Goal: Task Accomplishment & Management: Manage account settings

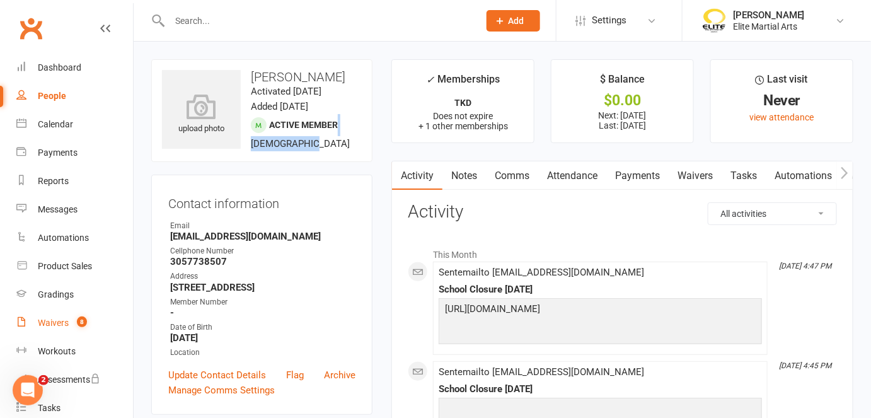
click at [61, 326] on div "Waivers" at bounding box center [53, 323] width 31 height 10
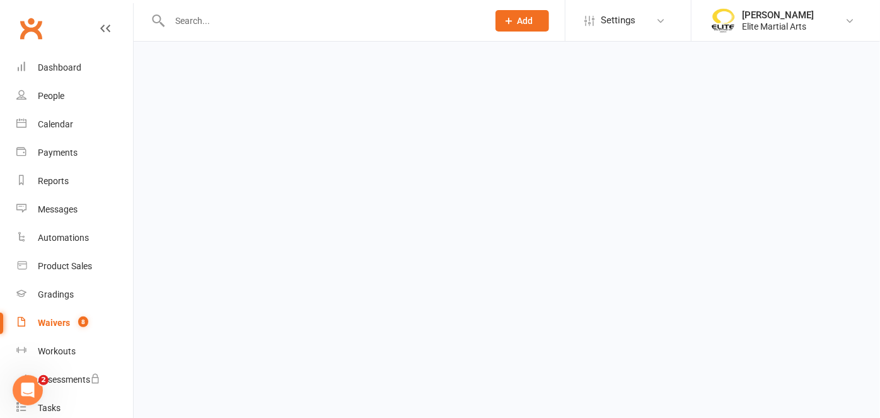
click at [61, 326] on div "Waivers" at bounding box center [54, 323] width 32 height 10
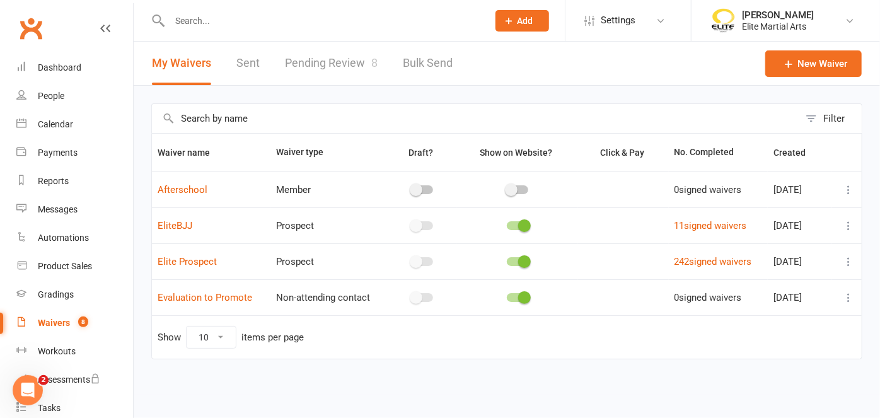
click at [333, 59] on link "Pending Review 8" at bounding box center [331, 63] width 93 height 43
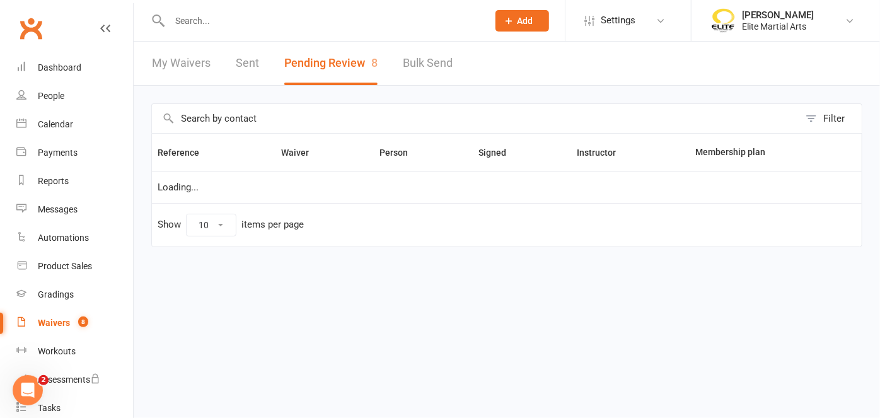
select select "100"
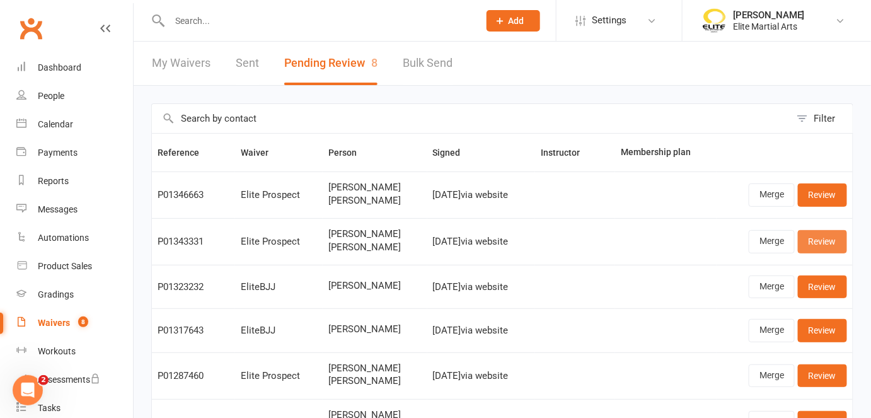
click at [825, 244] on link "Review" at bounding box center [822, 241] width 49 height 23
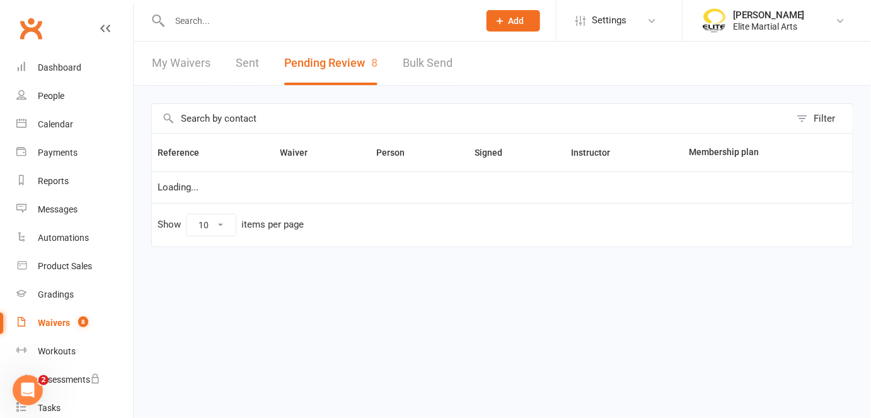
select select "100"
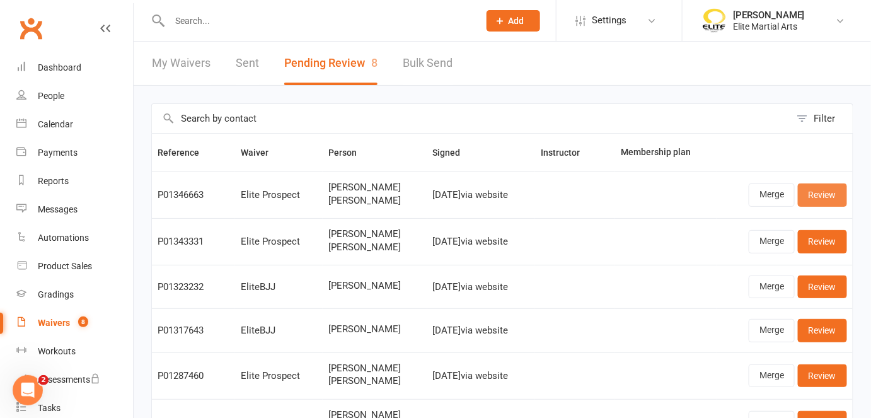
click at [817, 201] on link "Review" at bounding box center [822, 194] width 49 height 23
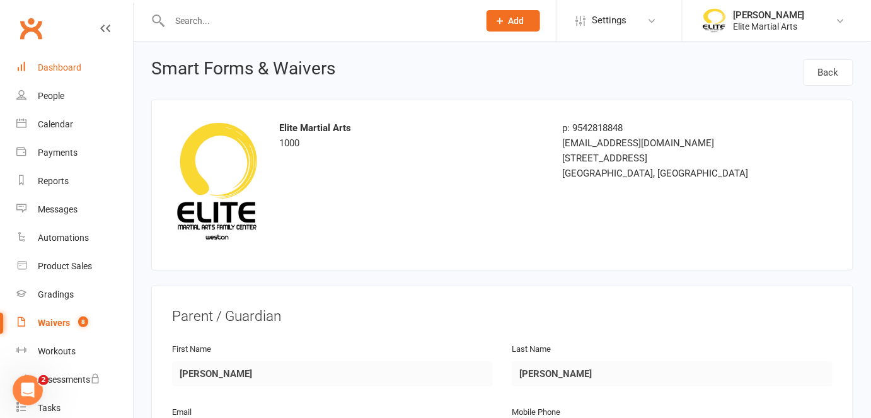
click at [51, 67] on div "Dashboard" at bounding box center [59, 67] width 43 height 10
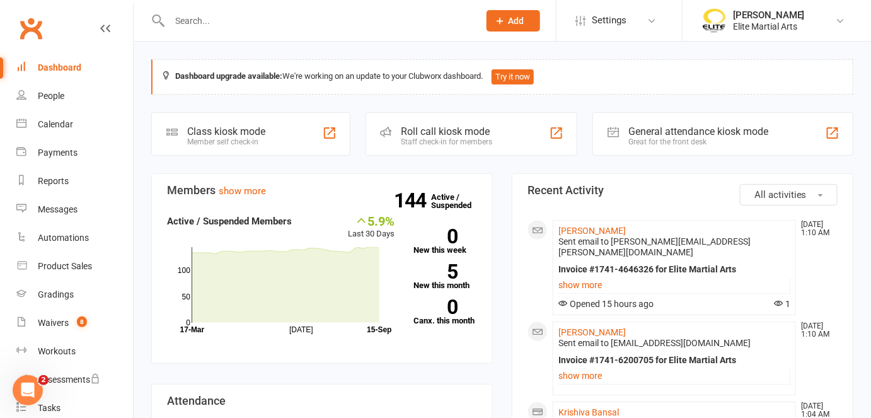
click at [191, 21] on input "text" at bounding box center [318, 21] width 304 height 18
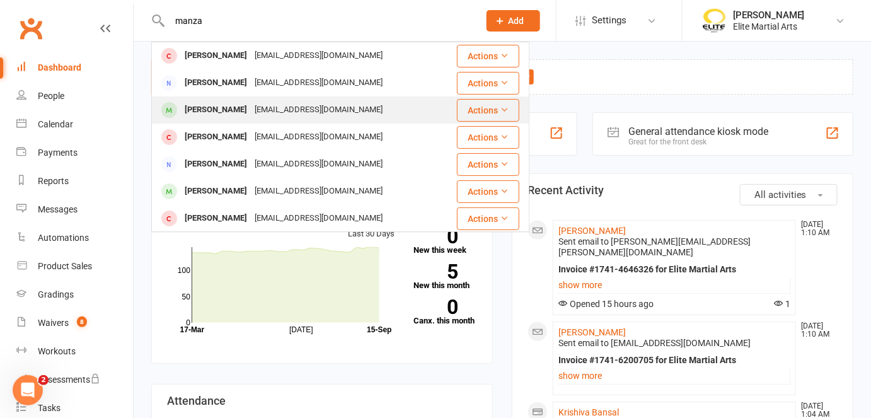
type input "manza"
click at [225, 109] on div "[PERSON_NAME]" at bounding box center [216, 110] width 70 height 18
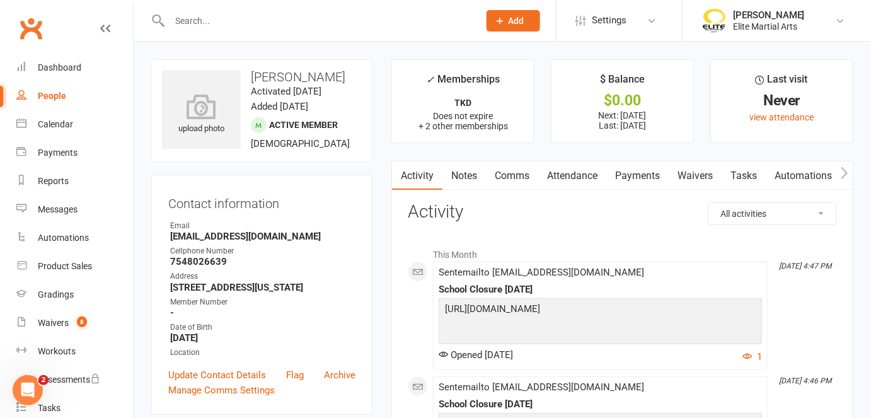
click at [643, 177] on link "Payments" at bounding box center [637, 175] width 62 height 29
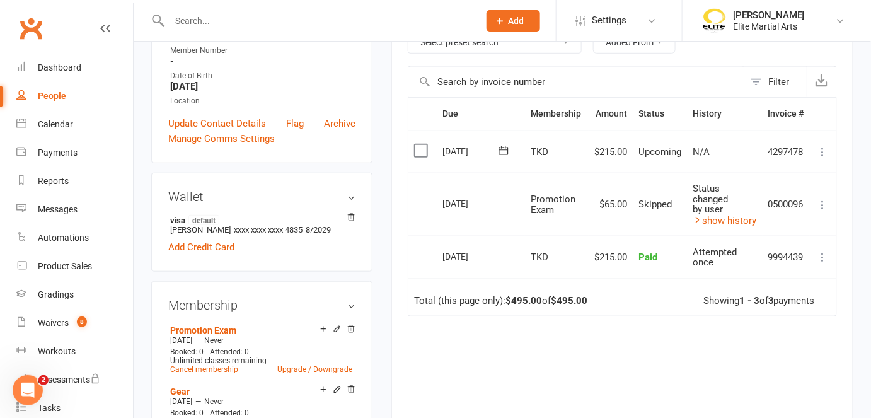
scroll to position [251, 0]
click at [221, 255] on link "Add Credit Card" at bounding box center [201, 247] width 66 height 15
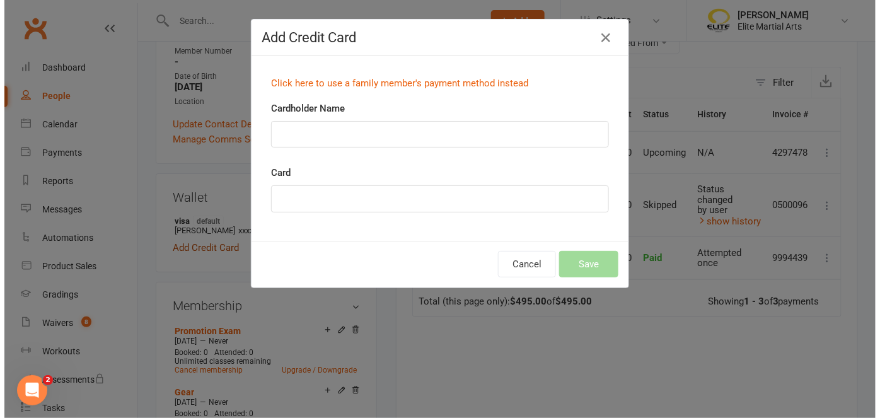
scroll to position [221, 0]
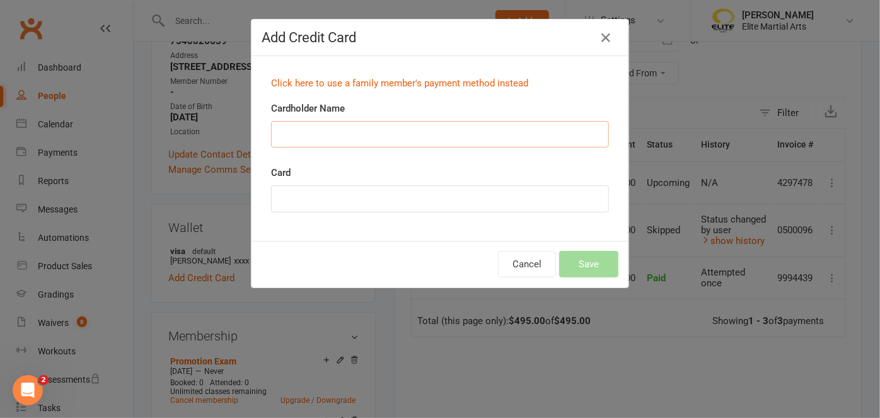
click at [314, 135] on input "Cardholder Name" at bounding box center [440, 134] width 338 height 26
type input "[PERSON_NAME]"
click at [338, 262] on div "Cancel Save" at bounding box center [439, 264] width 377 height 47
click at [525, 274] on button "Cancel" at bounding box center [527, 264] width 58 height 26
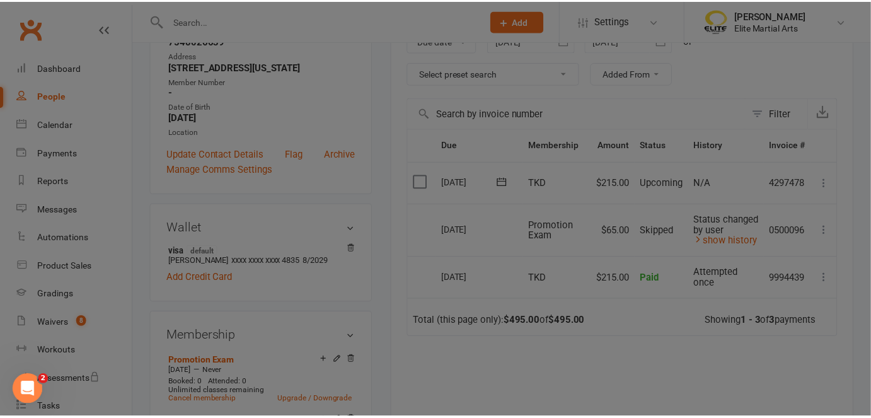
scroll to position [251, 0]
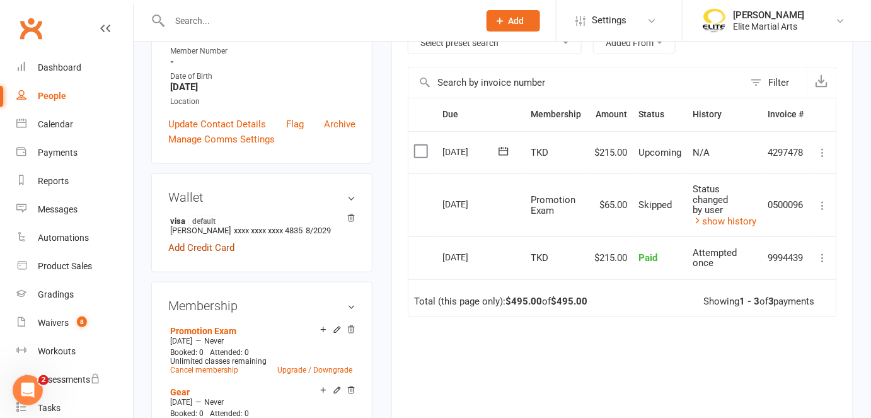
click at [199, 255] on link "Add Credit Card" at bounding box center [201, 247] width 66 height 15
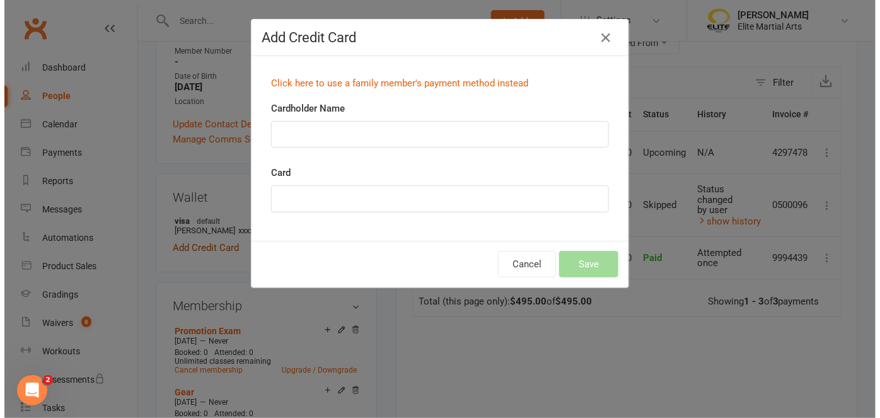
scroll to position [221, 0]
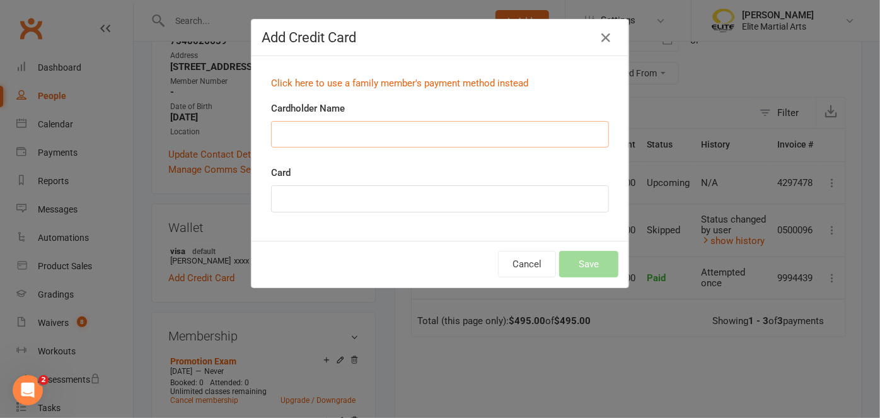
click at [307, 133] on input "Cardholder Name" at bounding box center [440, 134] width 338 height 26
type input "[PERSON_NAME]"
click at [348, 246] on div "Cancel Save" at bounding box center [439, 264] width 377 height 47
click at [429, 241] on div "Cancel Save" at bounding box center [439, 264] width 377 height 47
click at [590, 260] on button "Save" at bounding box center [588, 264] width 59 height 26
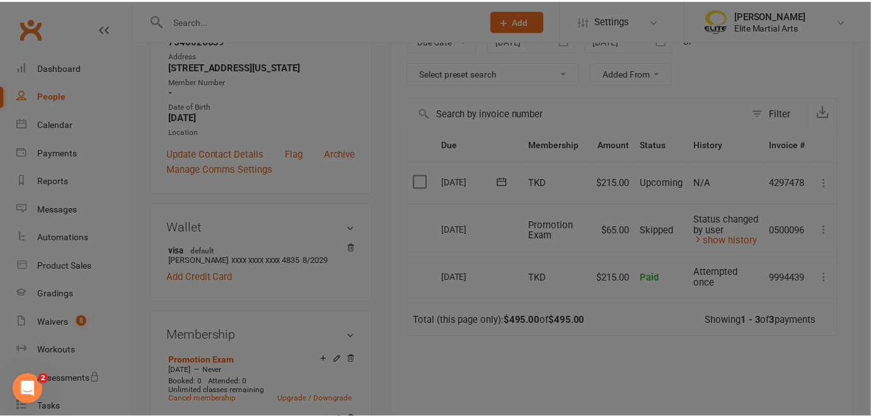
scroll to position [251, 0]
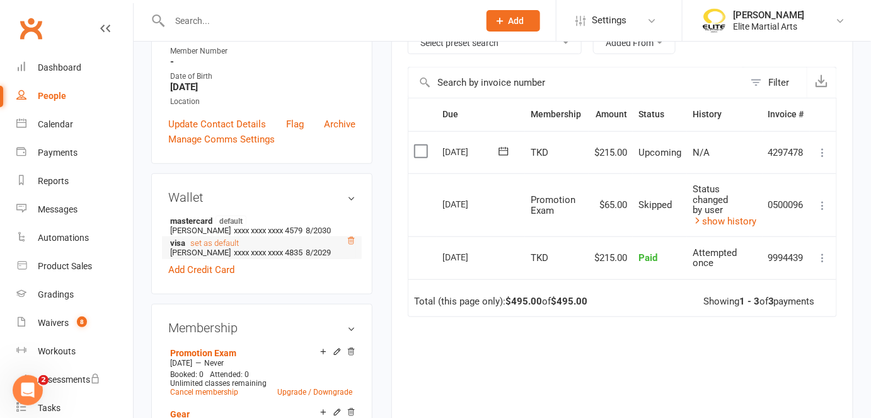
click at [351, 245] on icon at bounding box center [351, 240] width 9 height 9
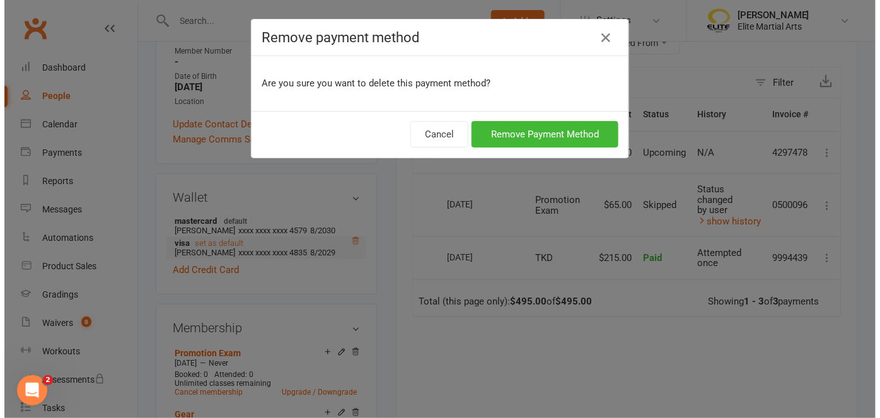
scroll to position [221, 0]
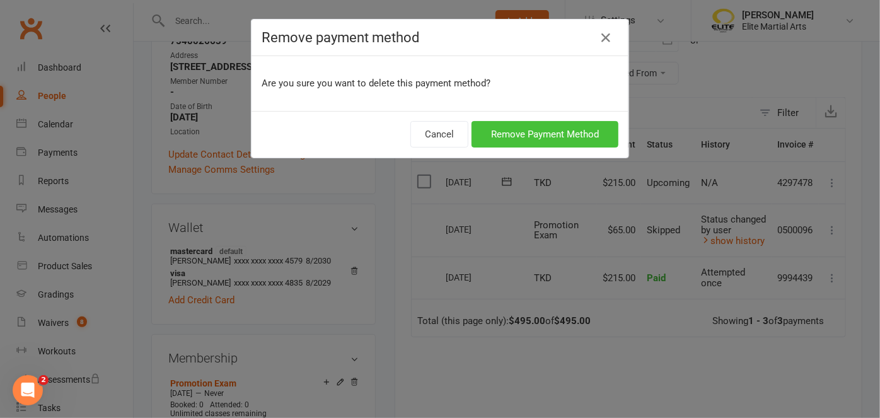
click at [512, 127] on button "Remove Payment Method" at bounding box center [544, 134] width 147 height 26
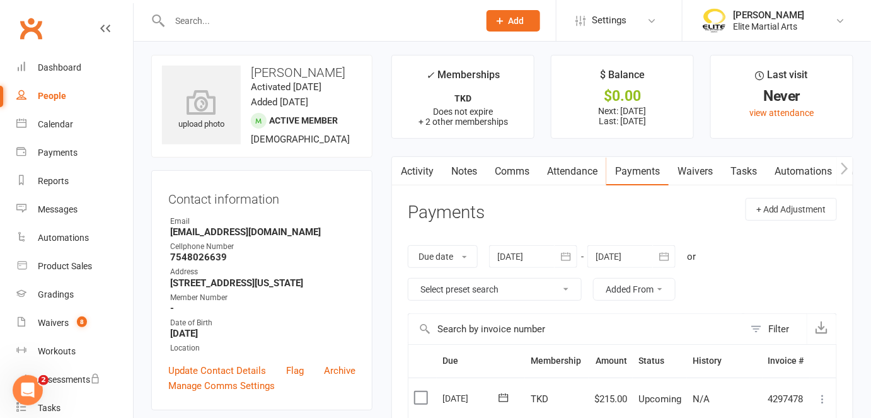
scroll to position [0, 0]
